Goal: Participate in discussion: Engage in conversation with other users on a specific topic

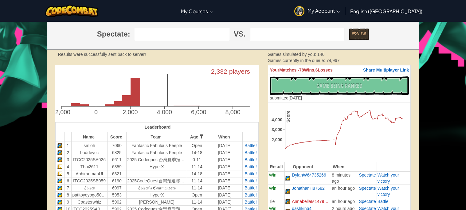
scroll to position [123, 0]
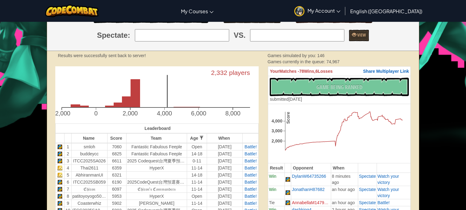
click at [315, 83] on div "No New Code to Rank Rank My Game! Submitting... Submitted for Ranking Failed to…" at bounding box center [339, 90] width 139 height 25
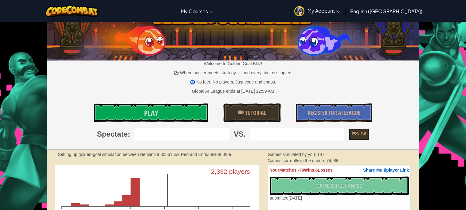
scroll to position [24, 0]
